Goal: Task Accomplishment & Management: Use online tool/utility

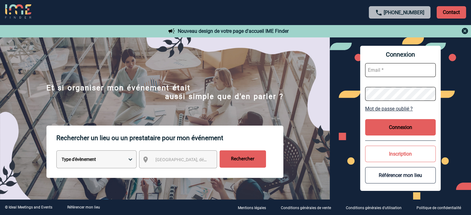
type input "broland@ime-groupe.com"
click at [379, 130] on button "Connexion" at bounding box center [400, 127] width 71 height 16
click at [380, 129] on button "Connexion" at bounding box center [400, 127] width 71 height 16
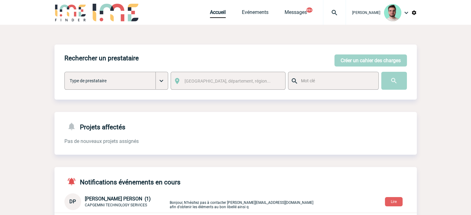
click at [323, 14] on img at bounding box center [334, 12] width 22 height 7
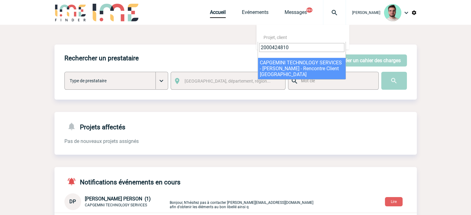
type input "2000424810"
select select "24311"
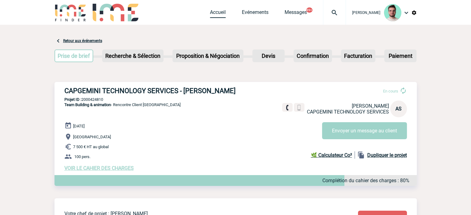
click at [216, 12] on link "Accueil" at bounding box center [218, 13] width 16 height 9
